Goal: Information Seeking & Learning: Learn about a topic

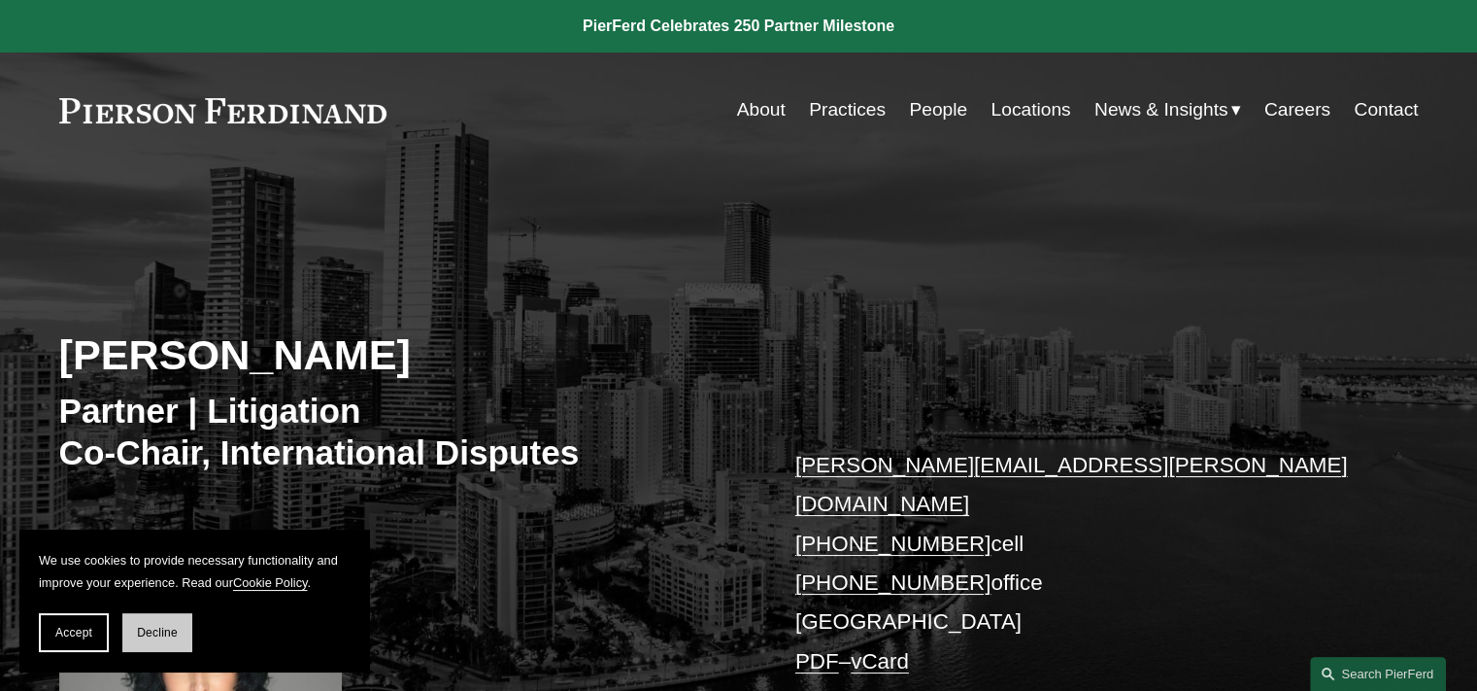
click at [154, 638] on span "Decline" at bounding box center [157, 632] width 41 height 14
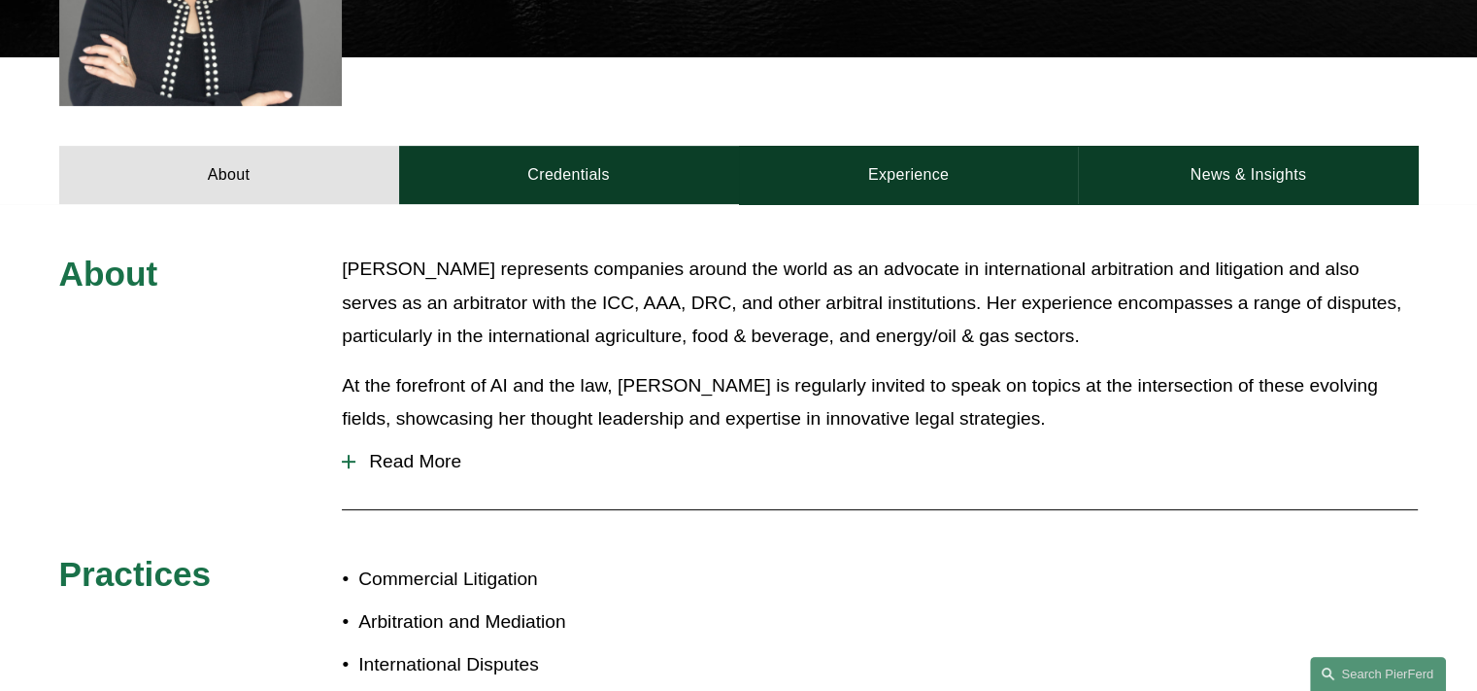
scroll to position [777, 0]
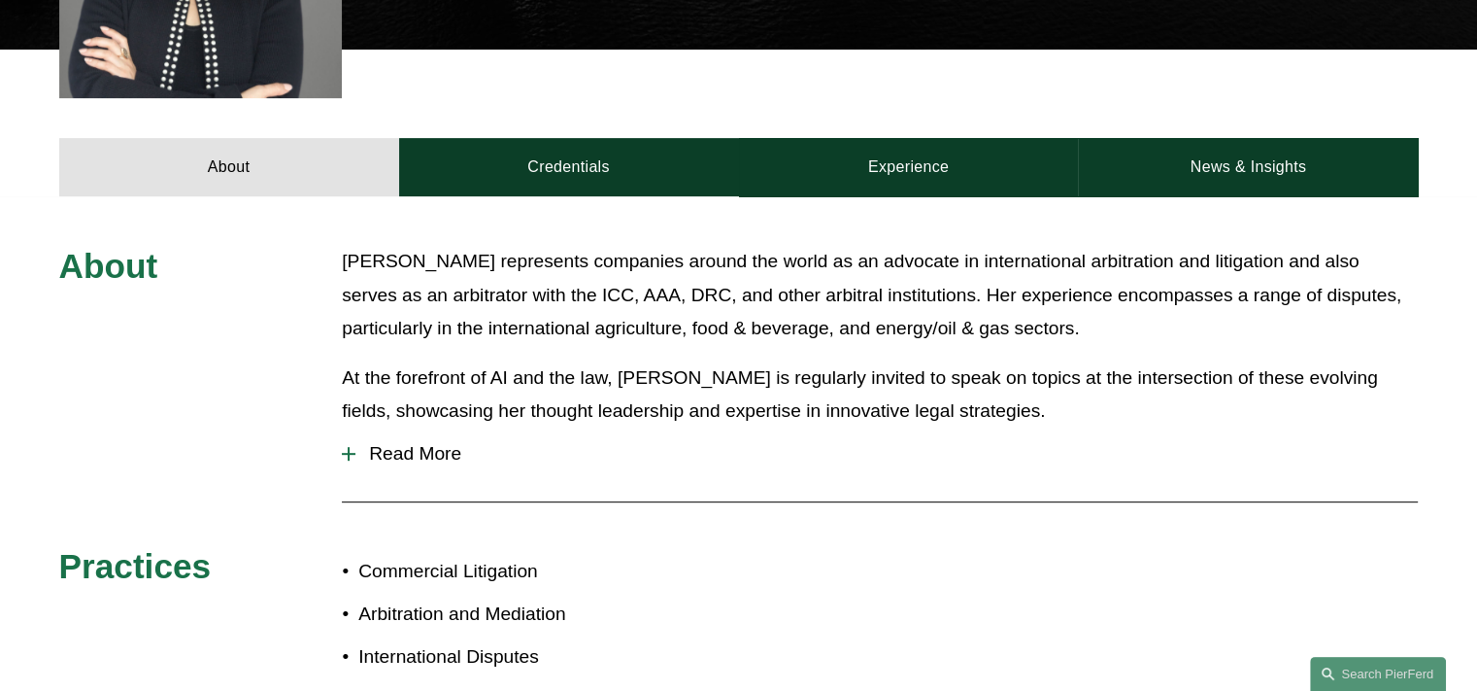
click at [429, 443] on span "Read More" at bounding box center [886, 453] width 1062 height 21
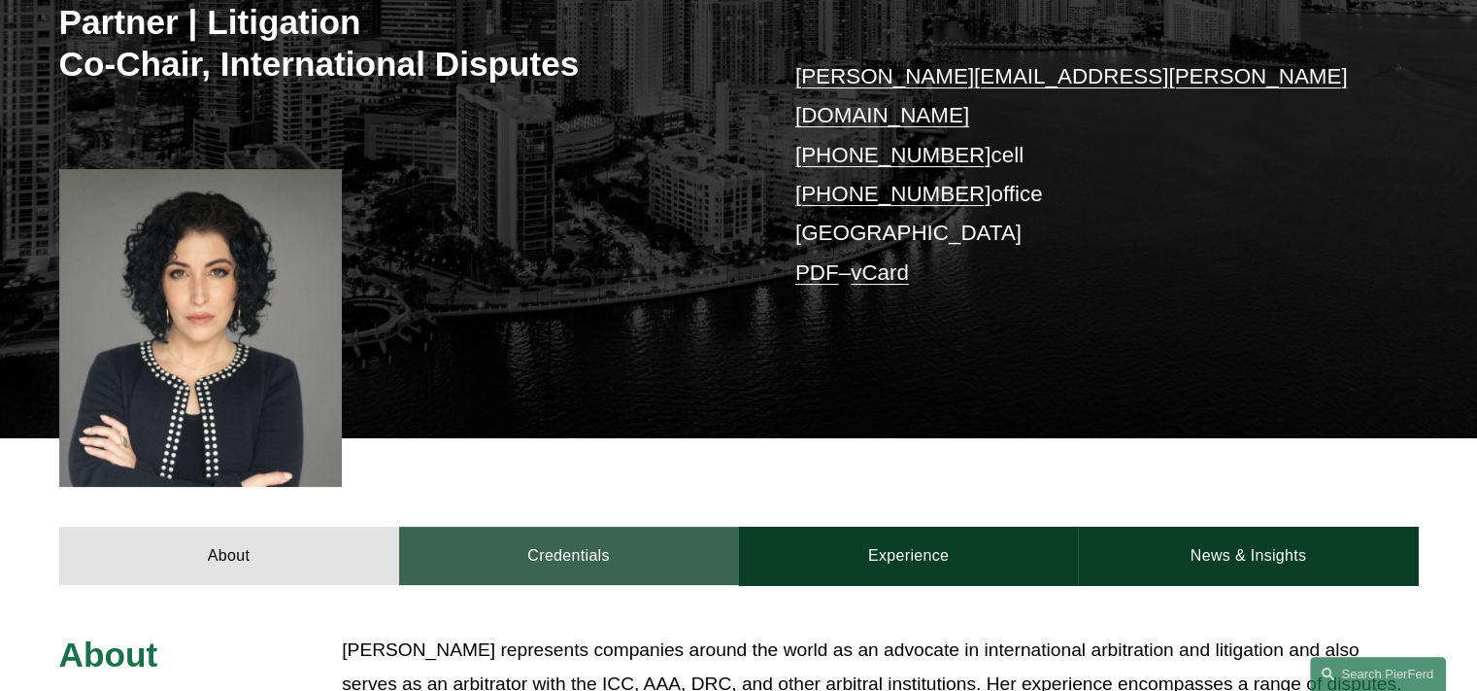
scroll to position [486, 0]
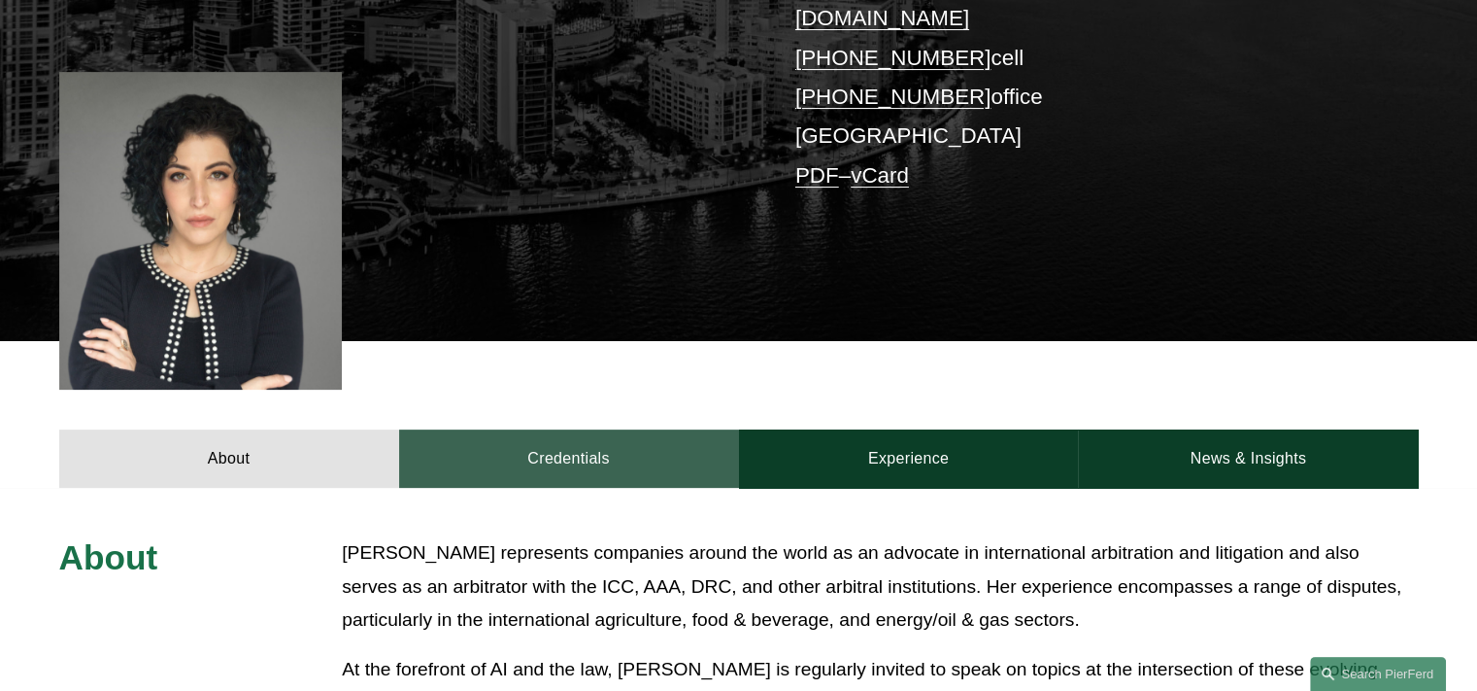
click at [605, 436] on link "Credentials" at bounding box center [569, 458] width 340 height 58
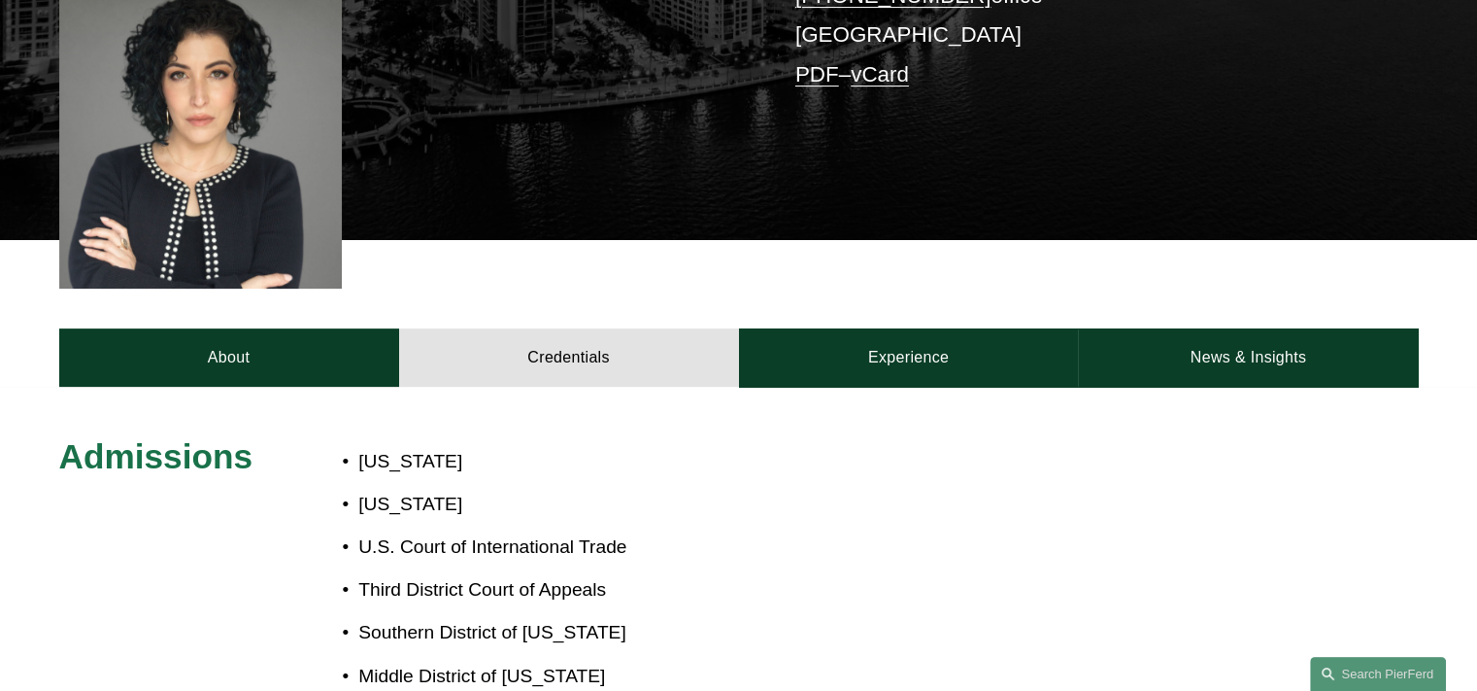
scroll to position [583, 0]
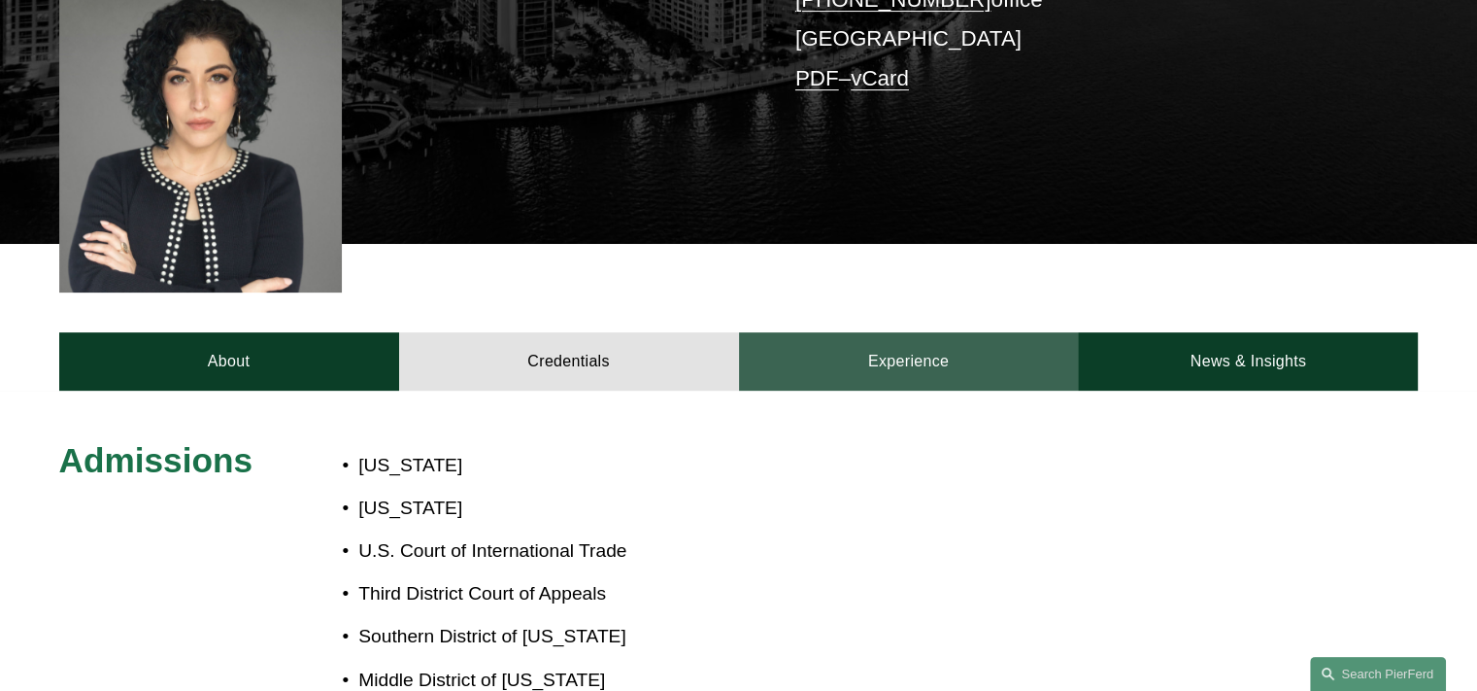
click at [901, 341] on link "Experience" at bounding box center [909, 361] width 340 height 58
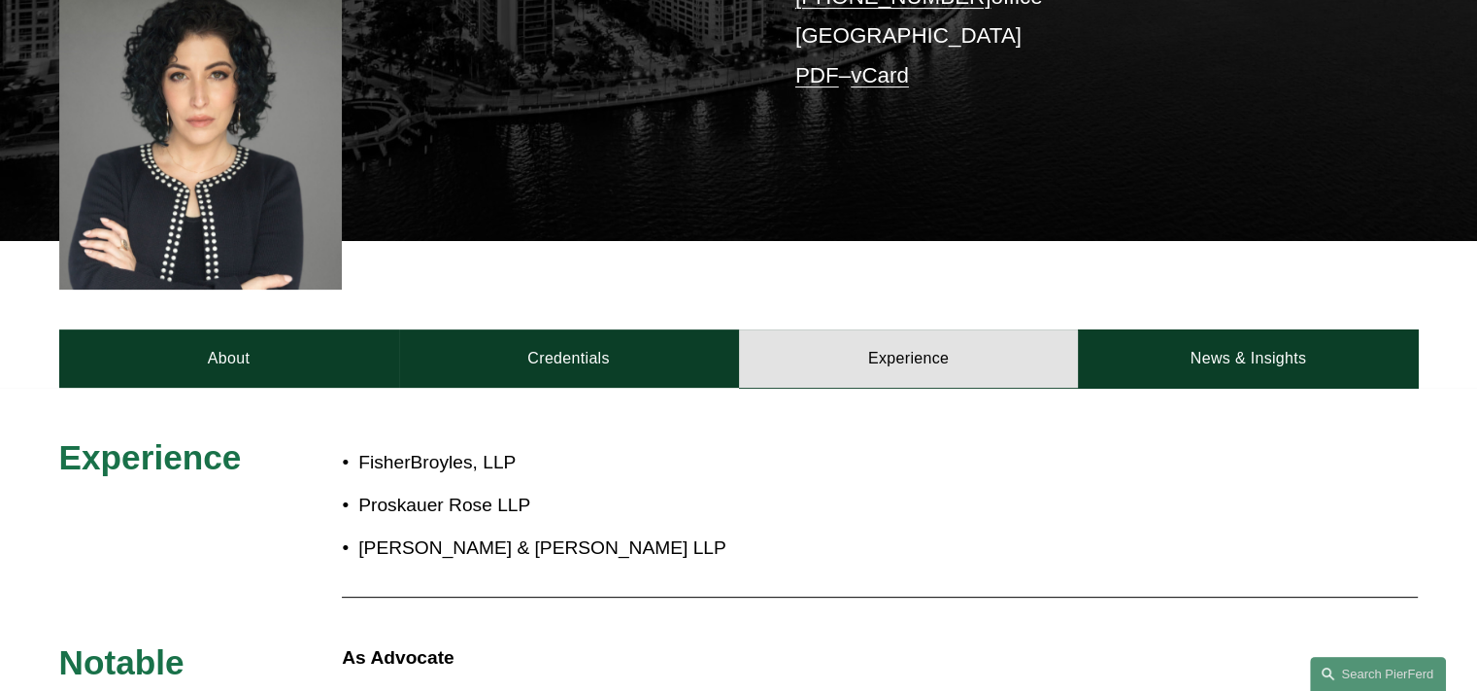
scroll to position [874, 0]
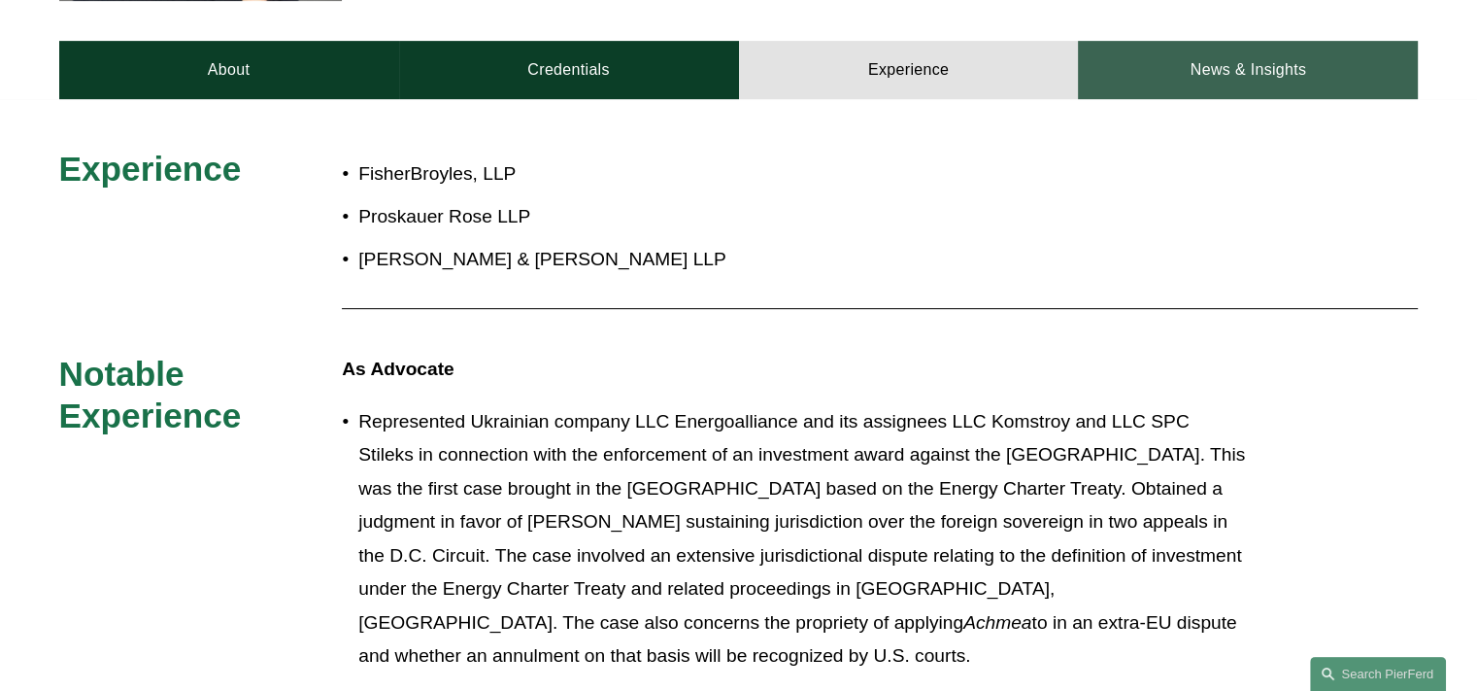
click at [1199, 59] on link "News & Insights" at bounding box center [1248, 70] width 340 height 58
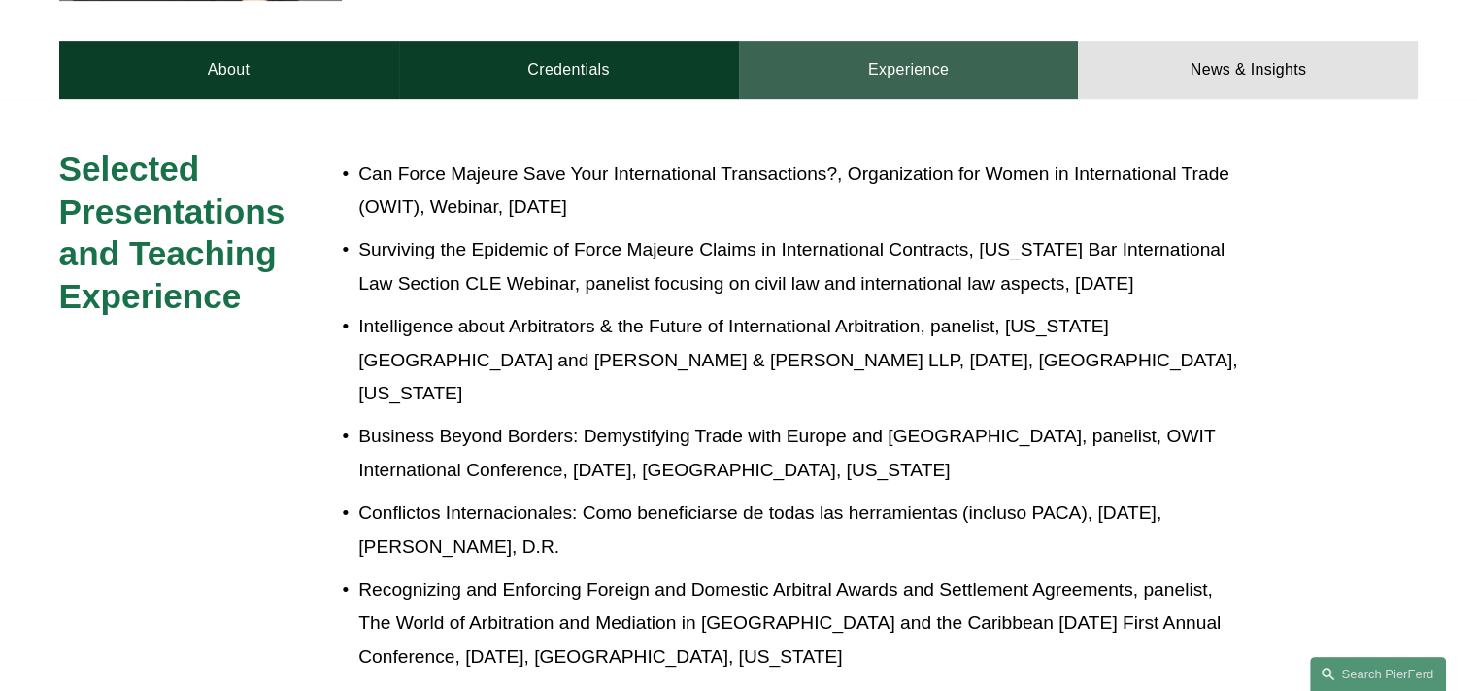
click at [907, 53] on link "Experience" at bounding box center [909, 70] width 340 height 58
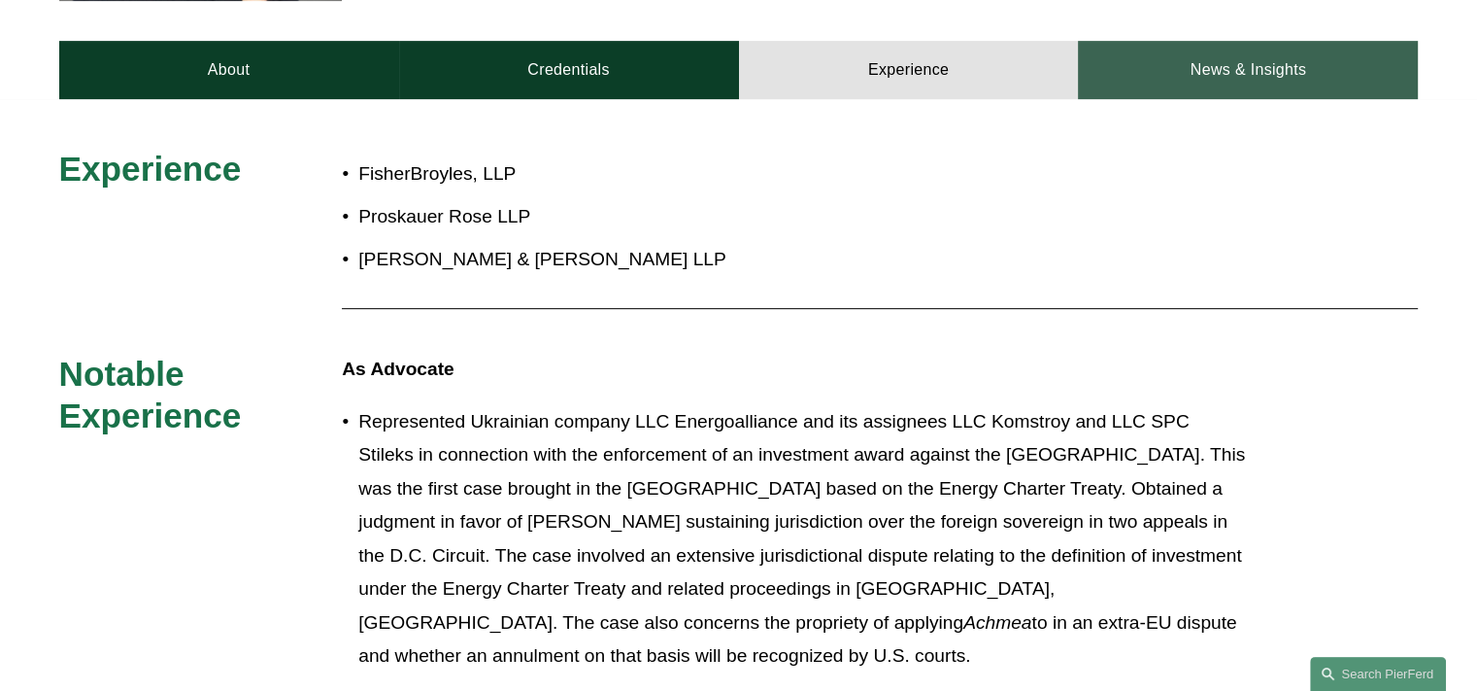
click at [1187, 42] on link "News & Insights" at bounding box center [1248, 70] width 340 height 58
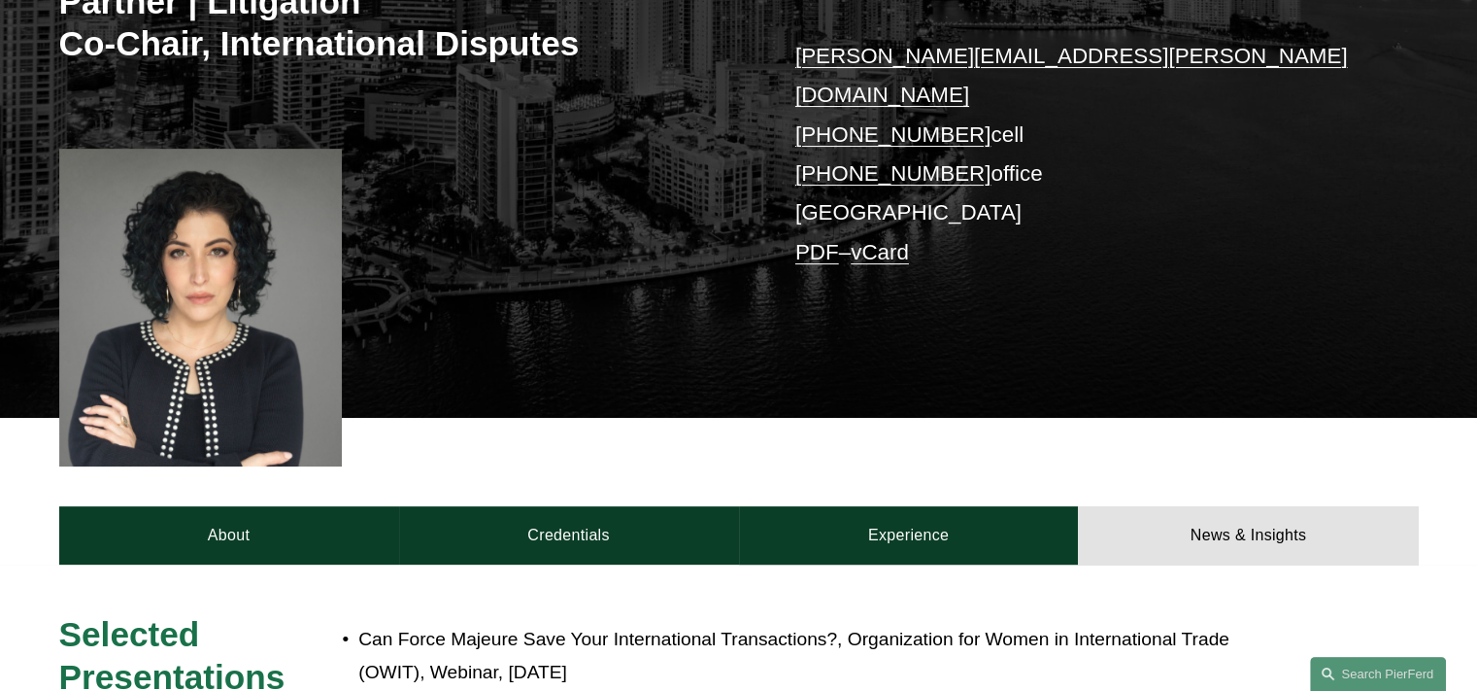
scroll to position [0, 0]
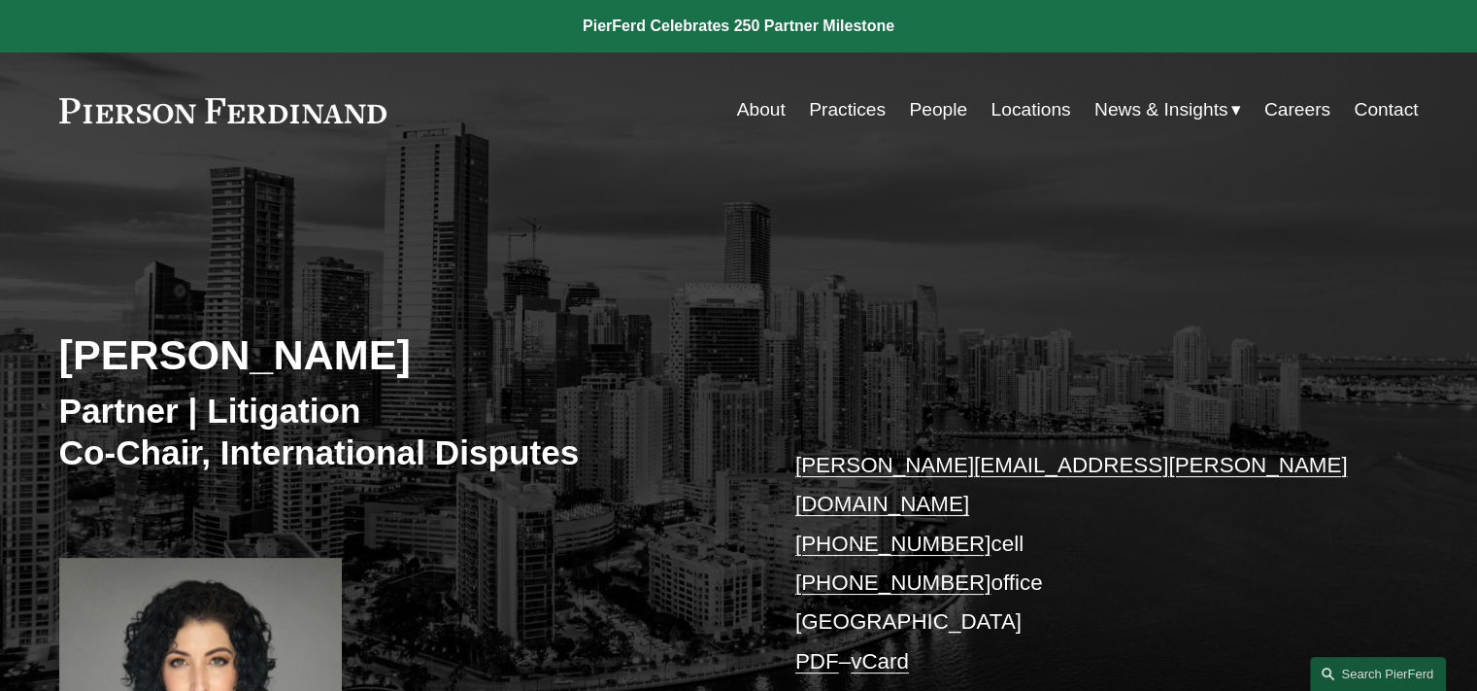
click at [759, 119] on link "About" at bounding box center [761, 109] width 49 height 37
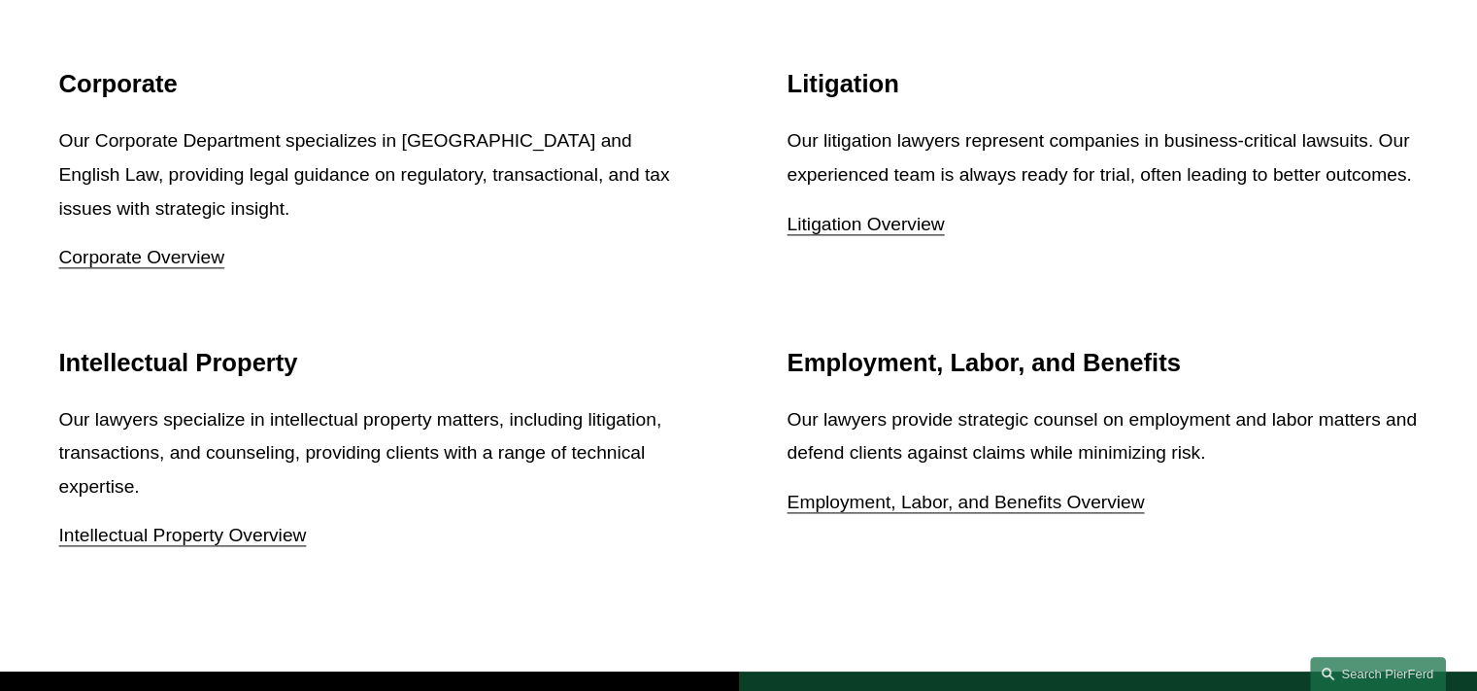
scroll to position [2428, 0]
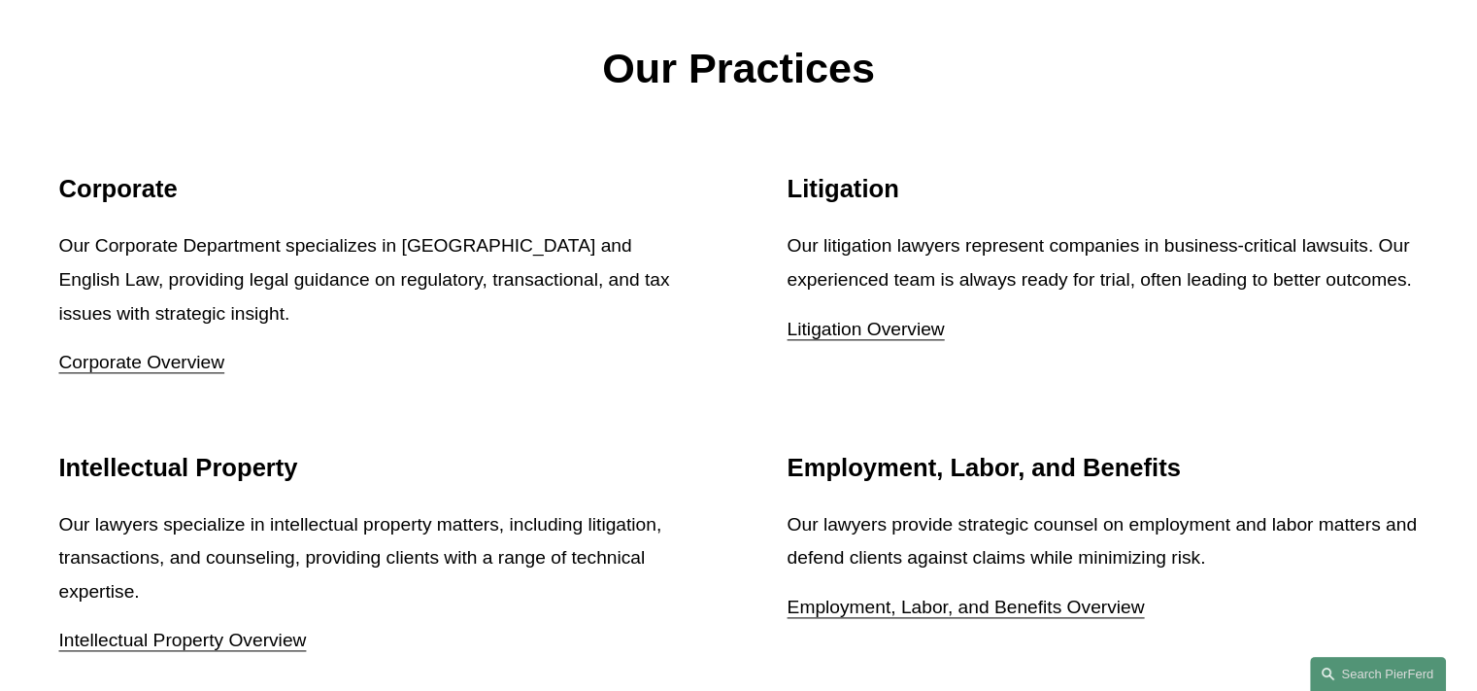
click at [814, 335] on link "Litigation Overview" at bounding box center [866, 329] width 157 height 20
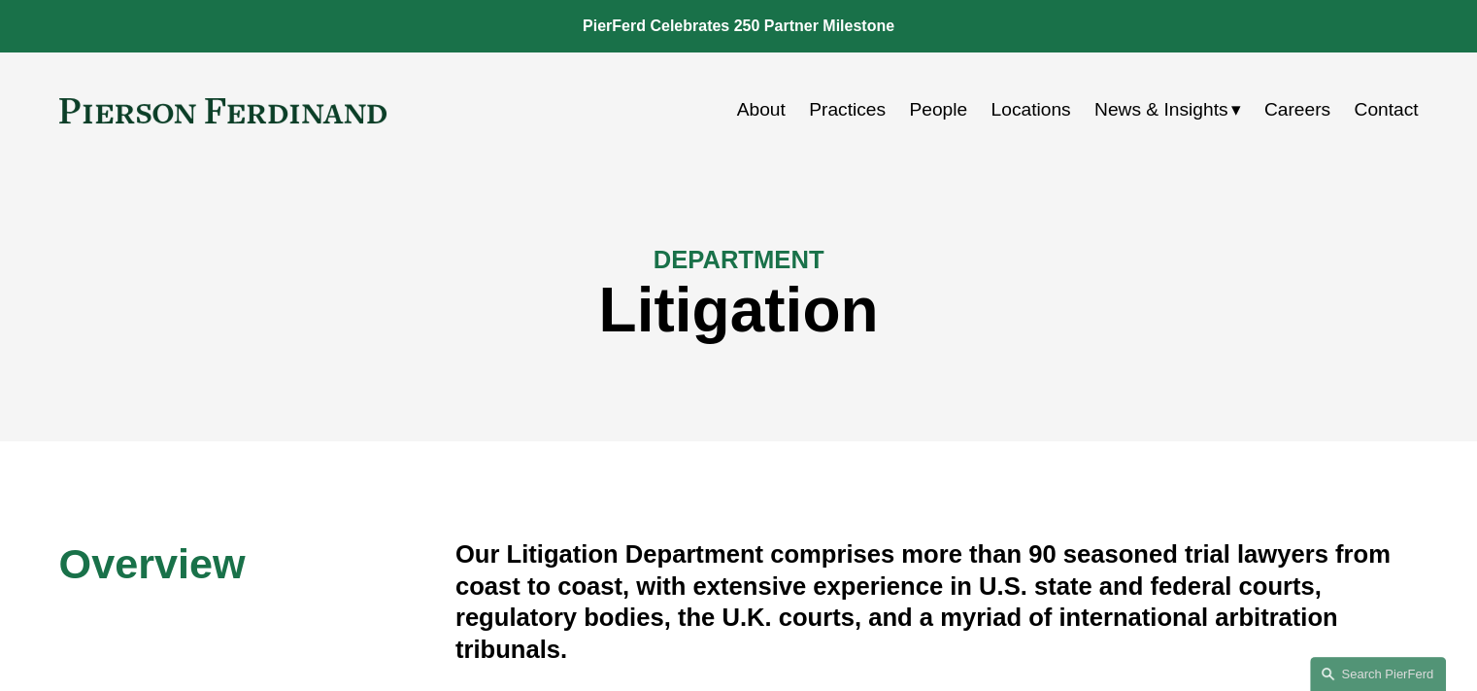
click at [937, 111] on link "People" at bounding box center [938, 109] width 58 height 37
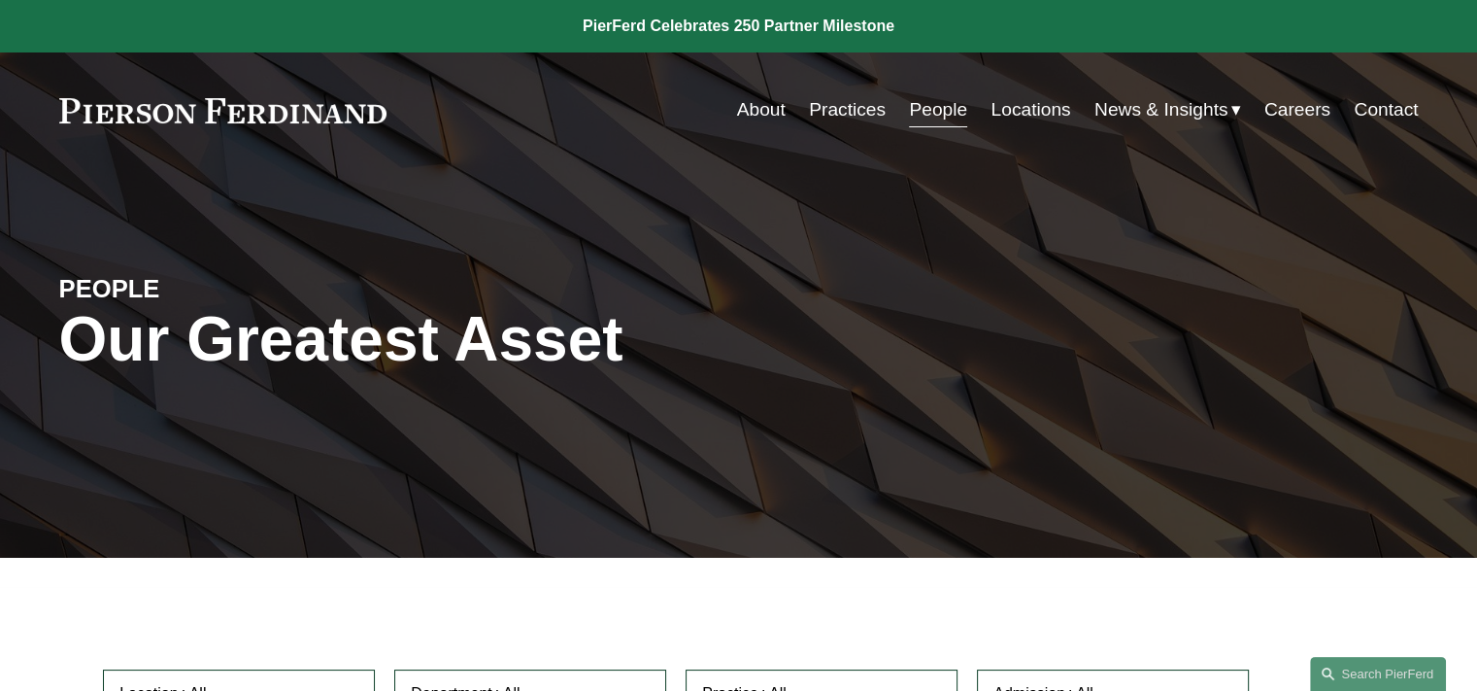
click at [1018, 109] on link "Locations" at bounding box center [1031, 109] width 80 height 37
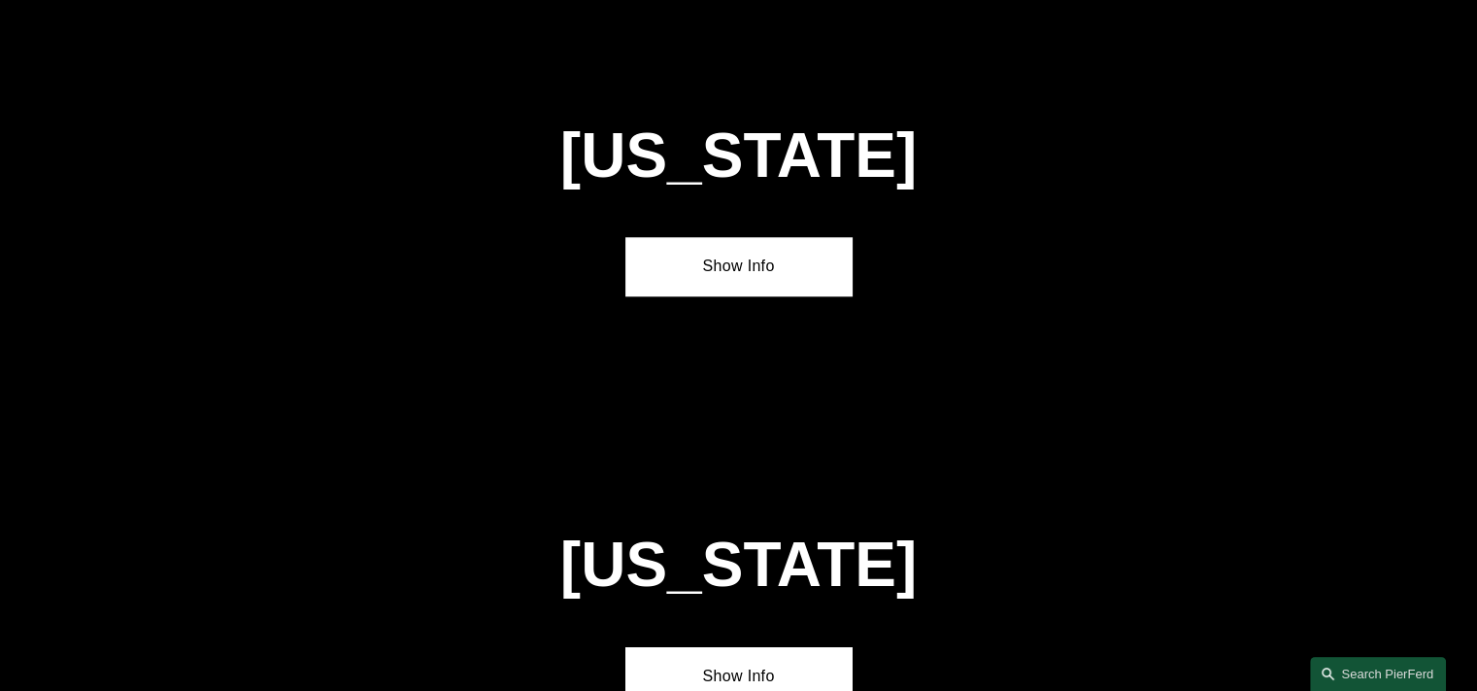
scroll to position [1651, 0]
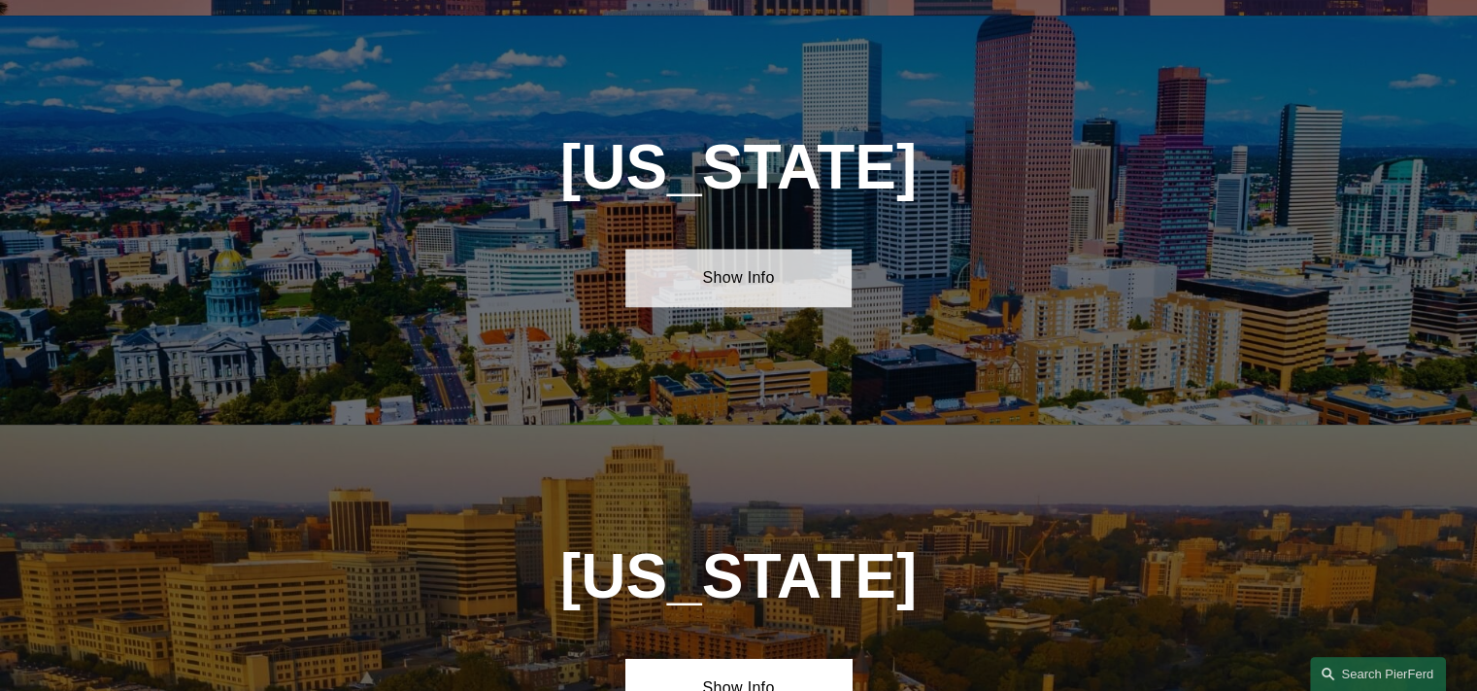
click at [760, 269] on link "Show Info" at bounding box center [738, 278] width 226 height 58
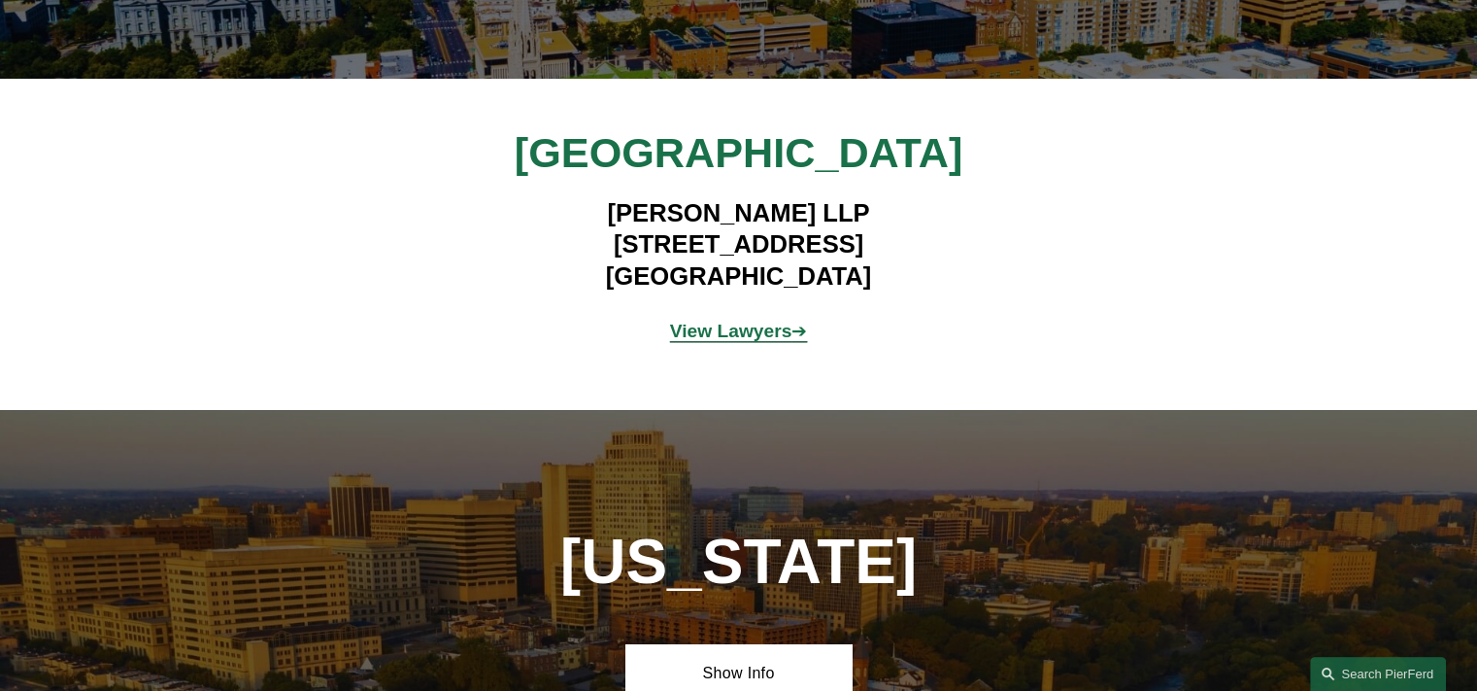
scroll to position [1942, 0]
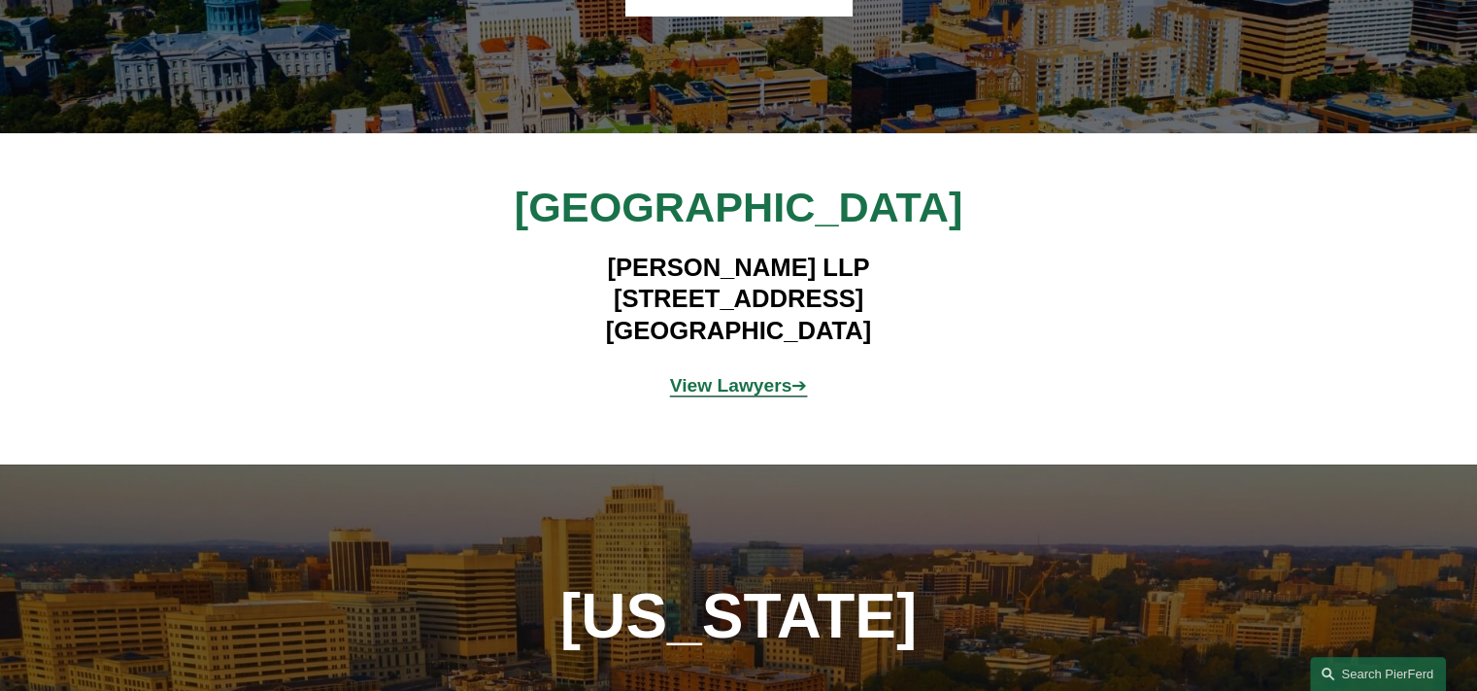
click at [761, 376] on strong "View Lawyers" at bounding box center [731, 385] width 122 height 20
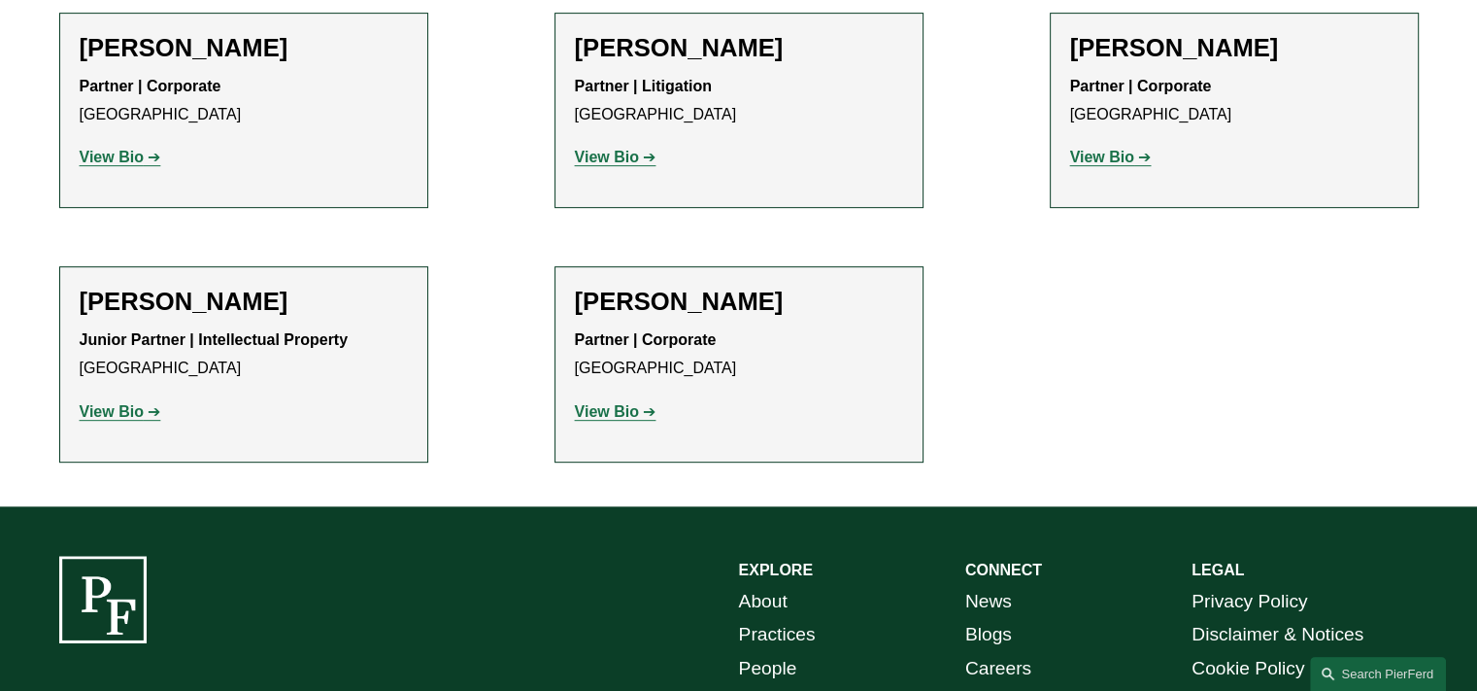
scroll to position [874, 0]
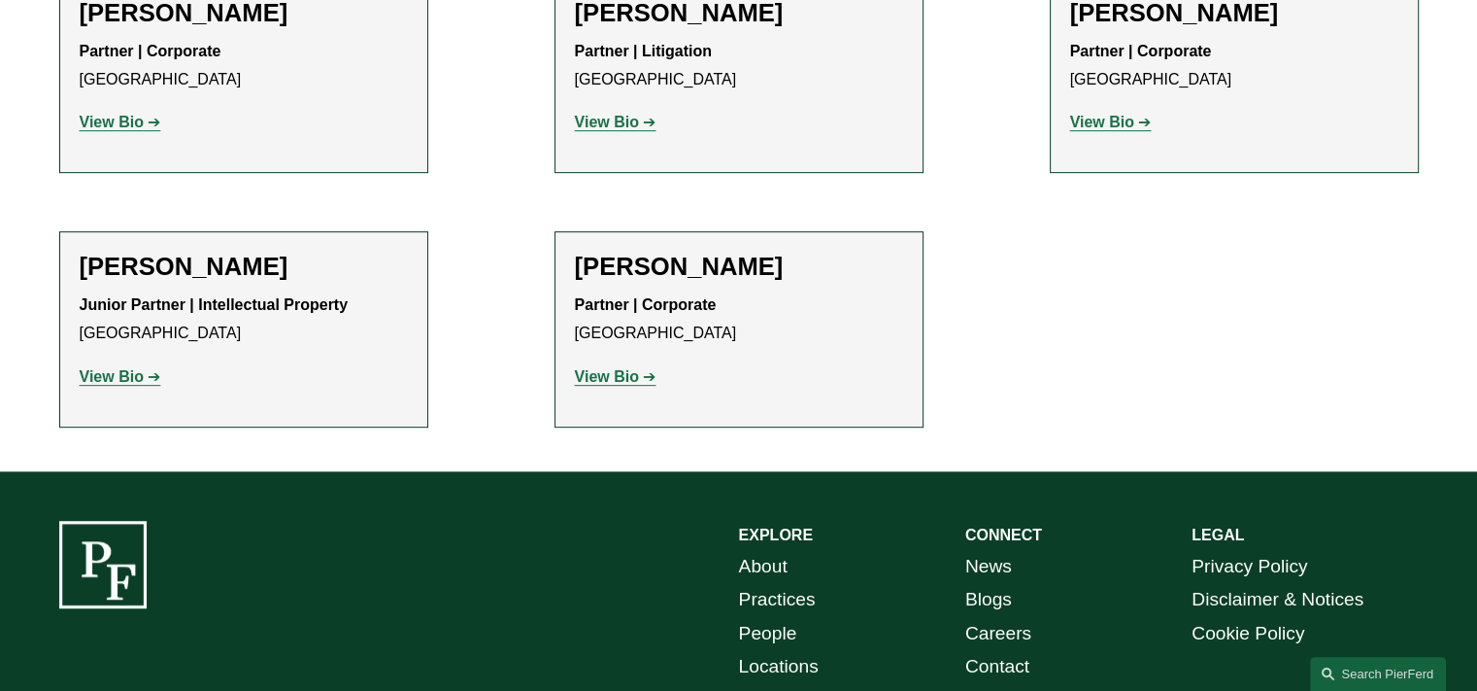
click at [1123, 119] on strong "View Bio" at bounding box center [1102, 122] width 64 height 17
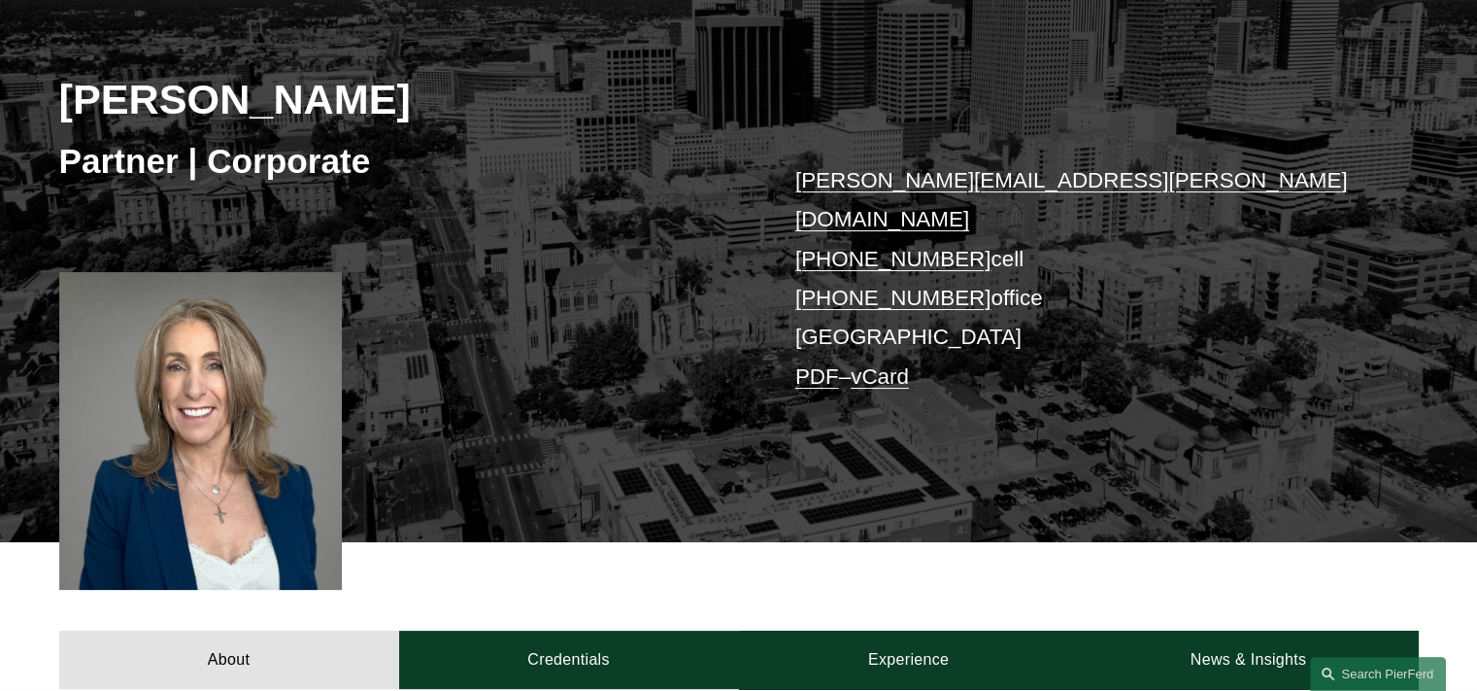
scroll to position [486, 0]
